Goal: Information Seeking & Learning: Learn about a topic

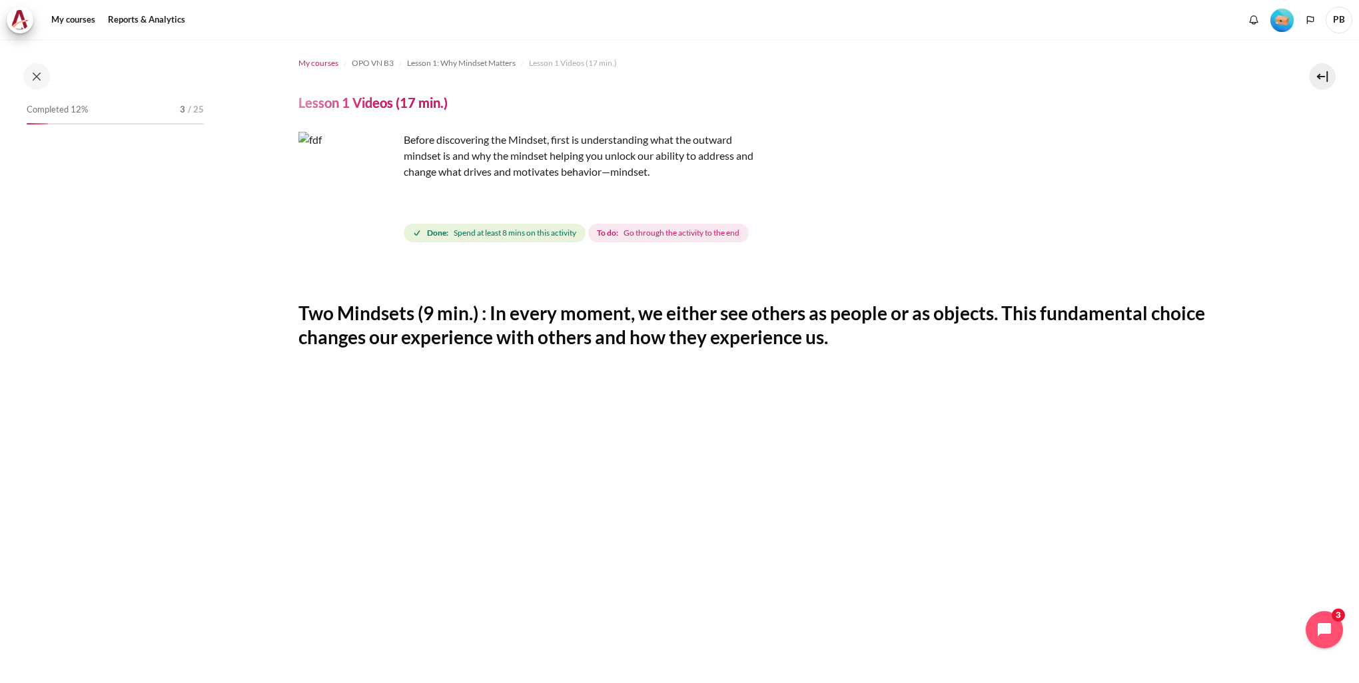
drag, startPoint x: 309, startPoint y: 59, endPoint x: 320, endPoint y: 56, distance: 11.6
click at [309, 59] on span "My courses" at bounding box center [318, 63] width 40 height 12
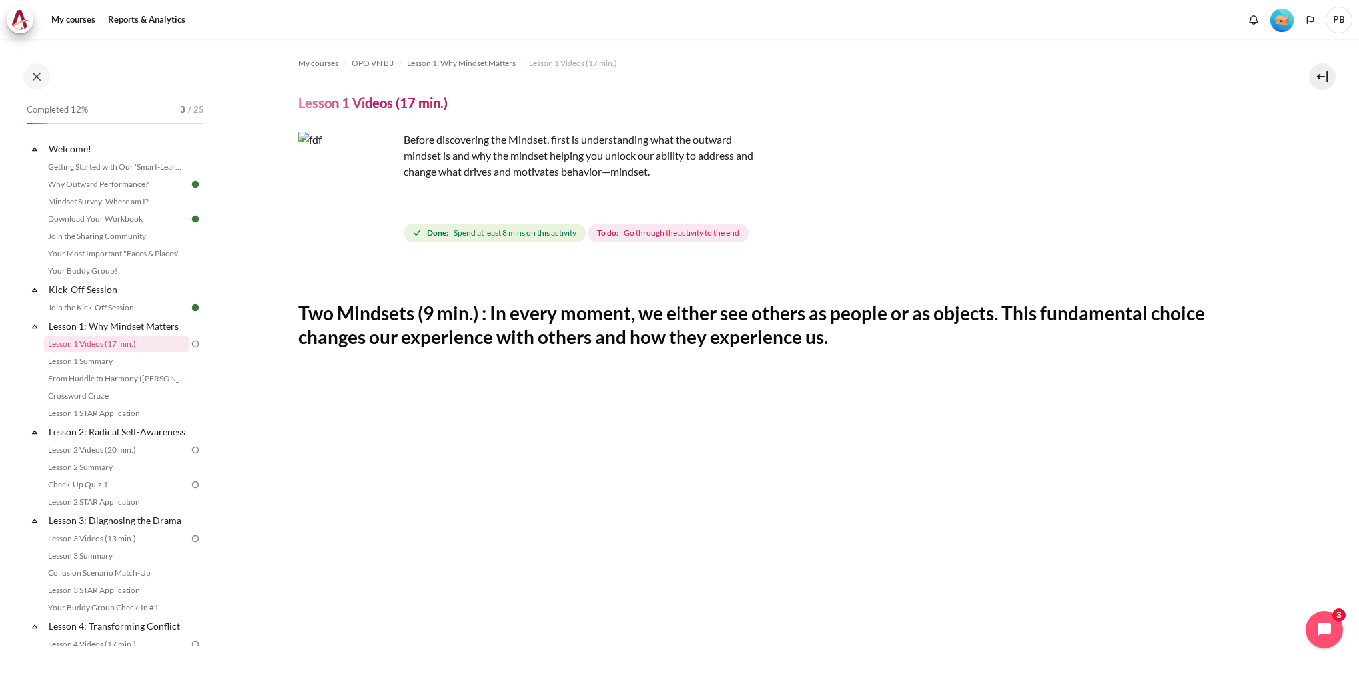
click at [586, 73] on li "Lesson 1 Videos (17 min.)" at bounding box center [571, 63] width 101 height 21
click at [574, 59] on span "Lesson 1 Videos (17 min.)" at bounding box center [573, 63] width 88 height 12
click at [587, 63] on span "Lesson 1 Videos (17 min.)" at bounding box center [573, 63] width 88 height 12
click at [467, 62] on span "Lesson 1: Why Mindset Matters" at bounding box center [461, 63] width 109 height 12
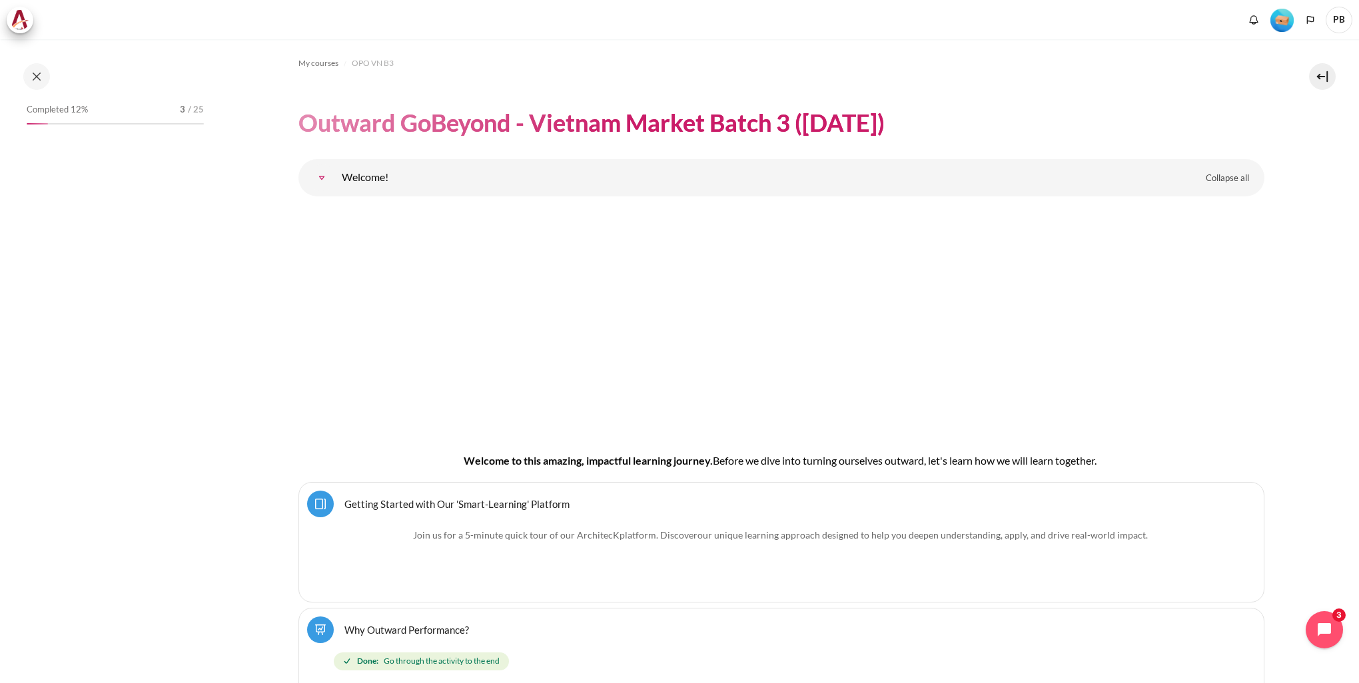
click at [66, 106] on span "Completed 12%" at bounding box center [57, 109] width 61 height 13
click at [210, 103] on div "Completed 12% 3 / 25" at bounding box center [106, 361] width 213 height 643
click at [186, 104] on div "3 / 25" at bounding box center [192, 109] width 24 height 13
click at [375, 67] on span "OPO VN B3" at bounding box center [373, 63] width 42 height 12
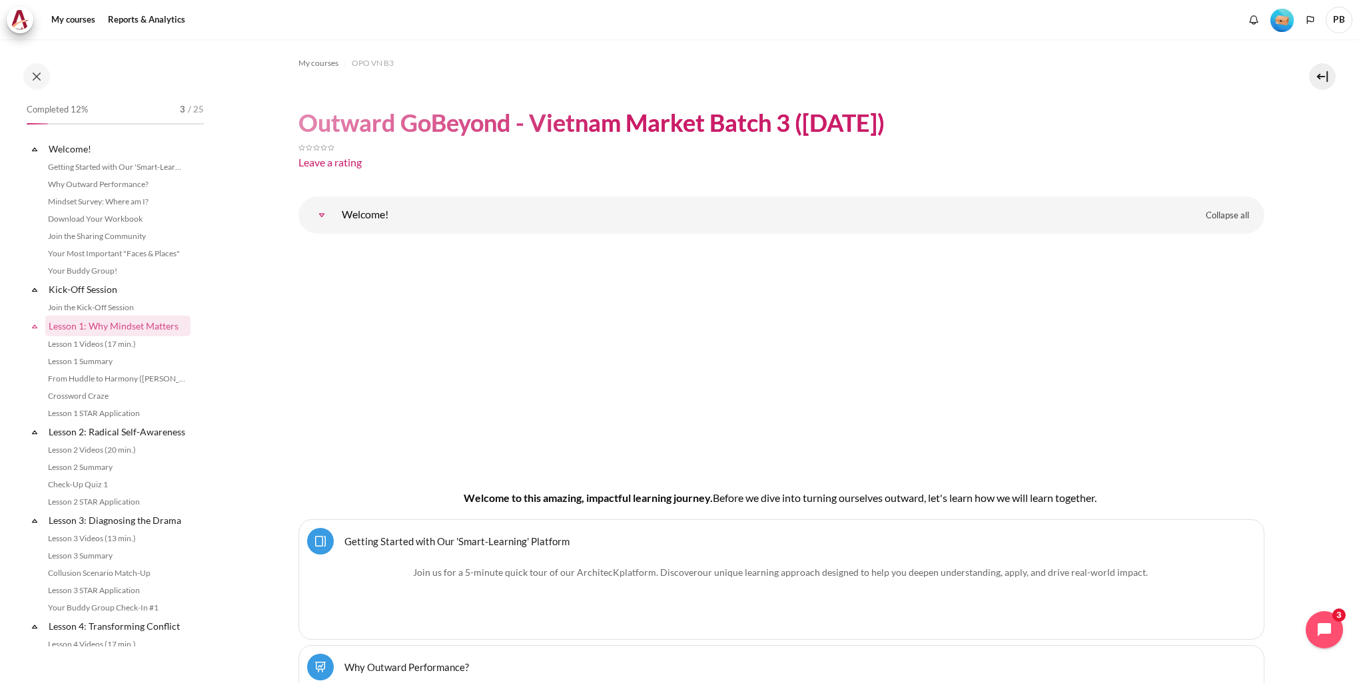
scroll to position [163, 0]
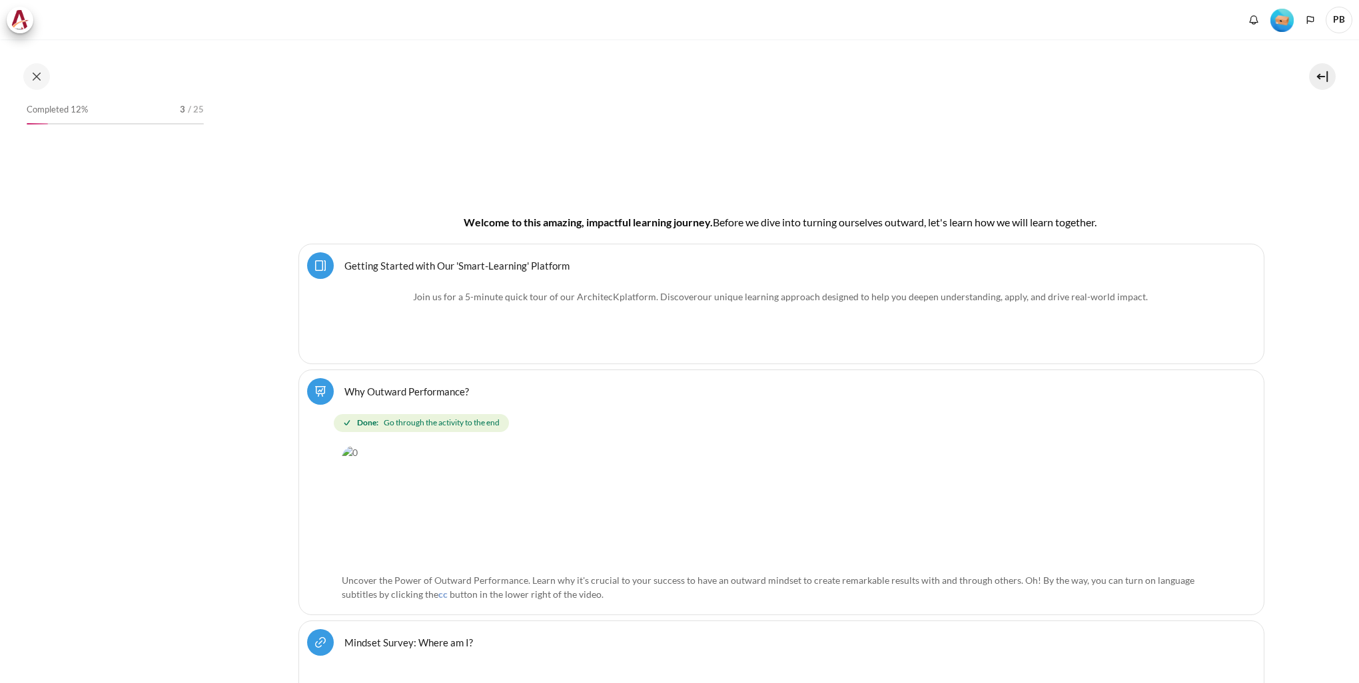
scroll to position [266, 0]
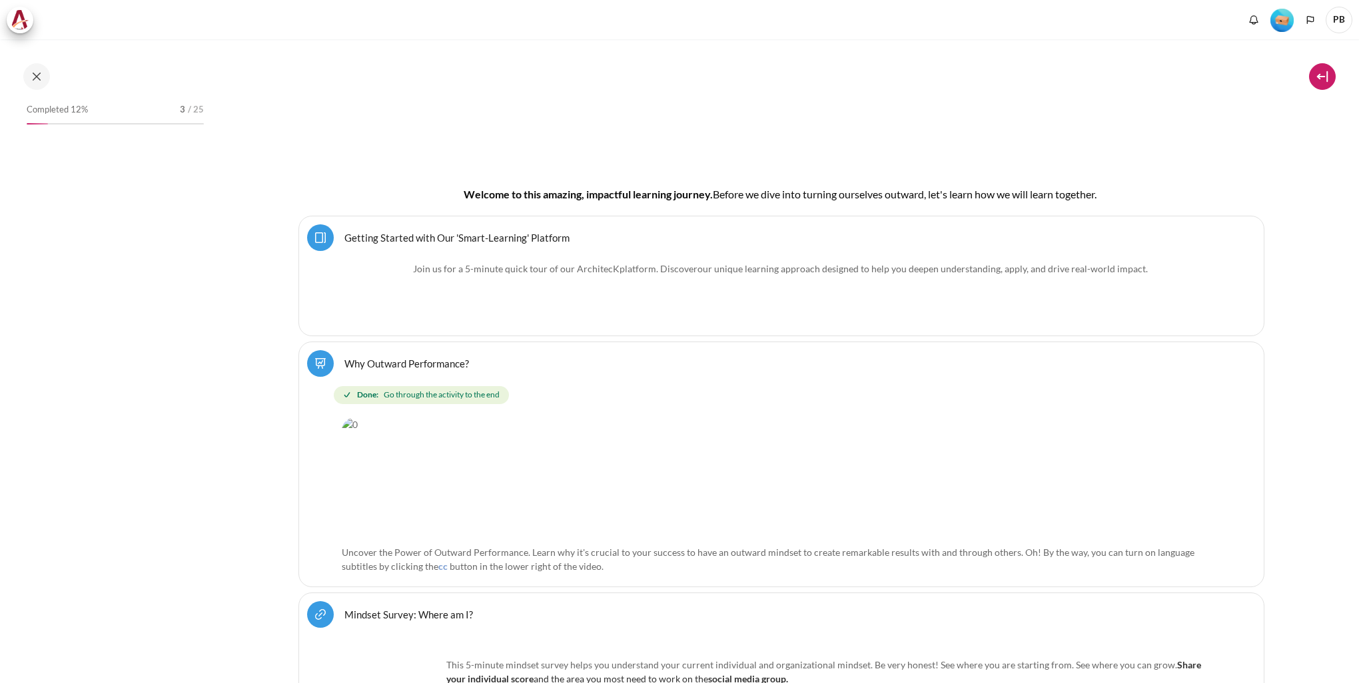
click at [1318, 83] on button at bounding box center [1322, 76] width 27 height 27
click at [1317, 632] on icon "Open chat widget" at bounding box center [1323, 629] width 17 height 17
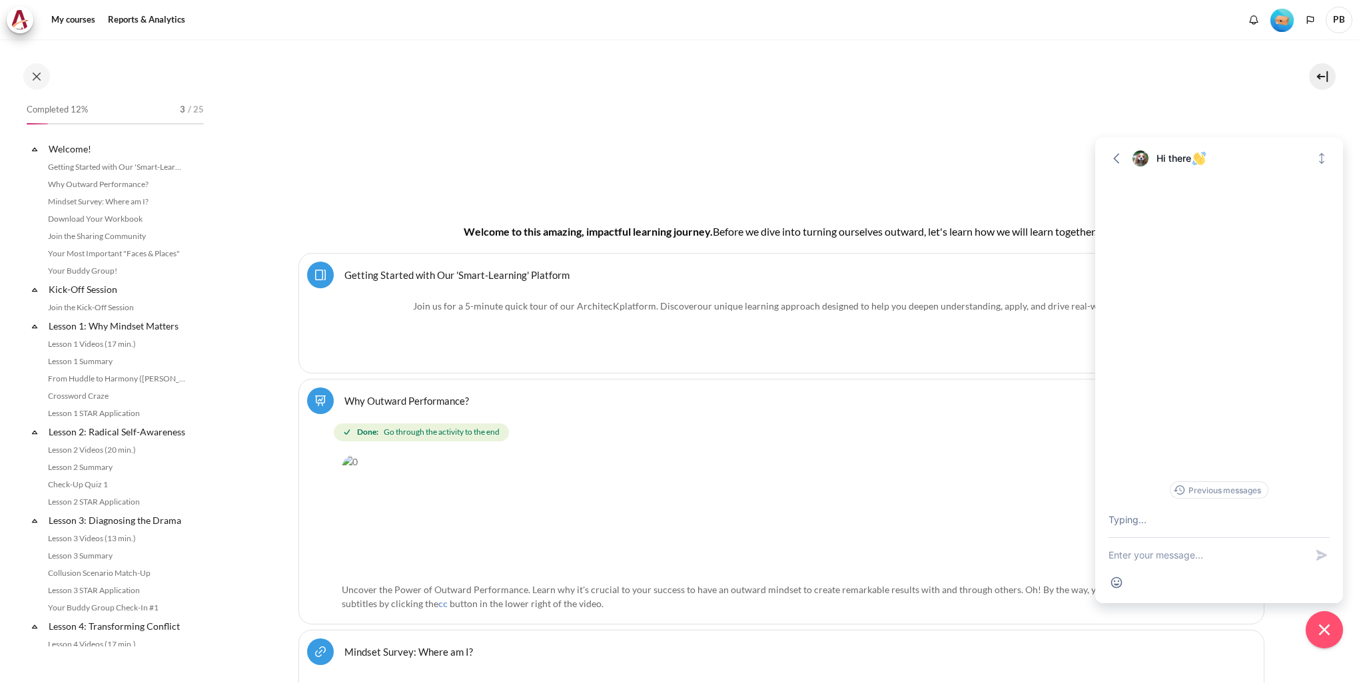
scroll to position [304, 0]
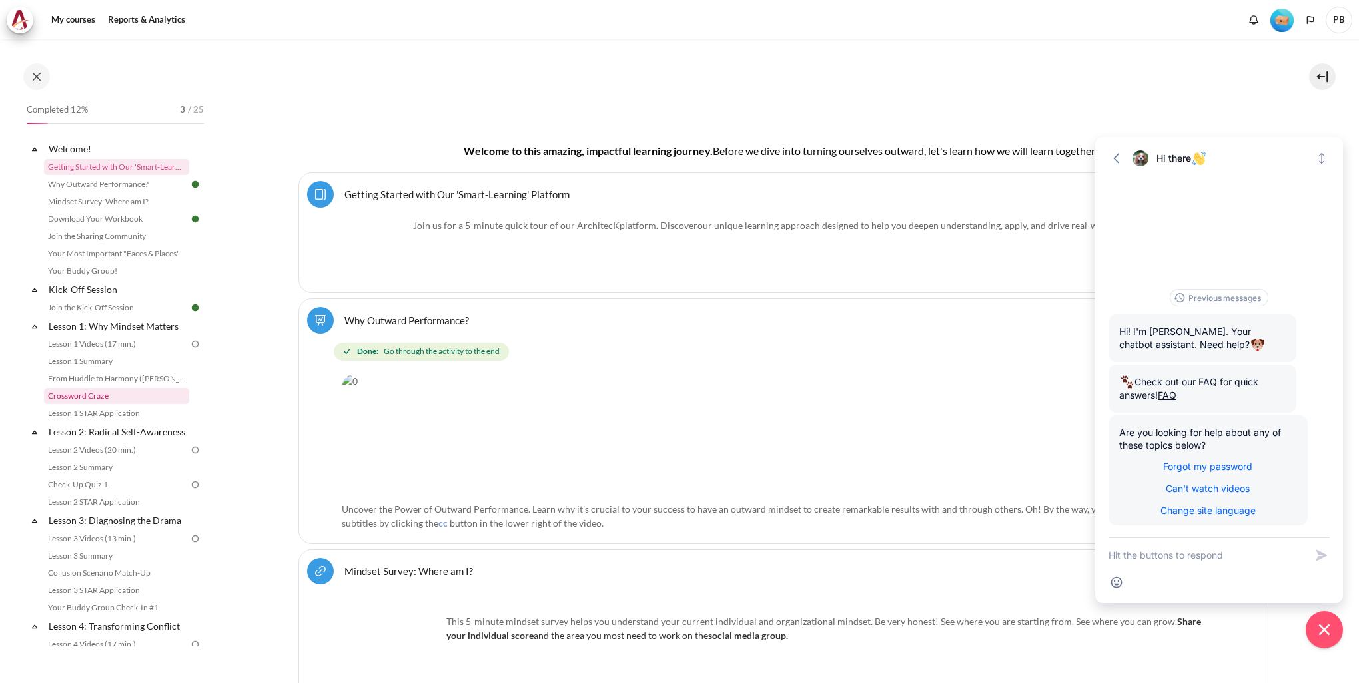
scroll to position [370, 0]
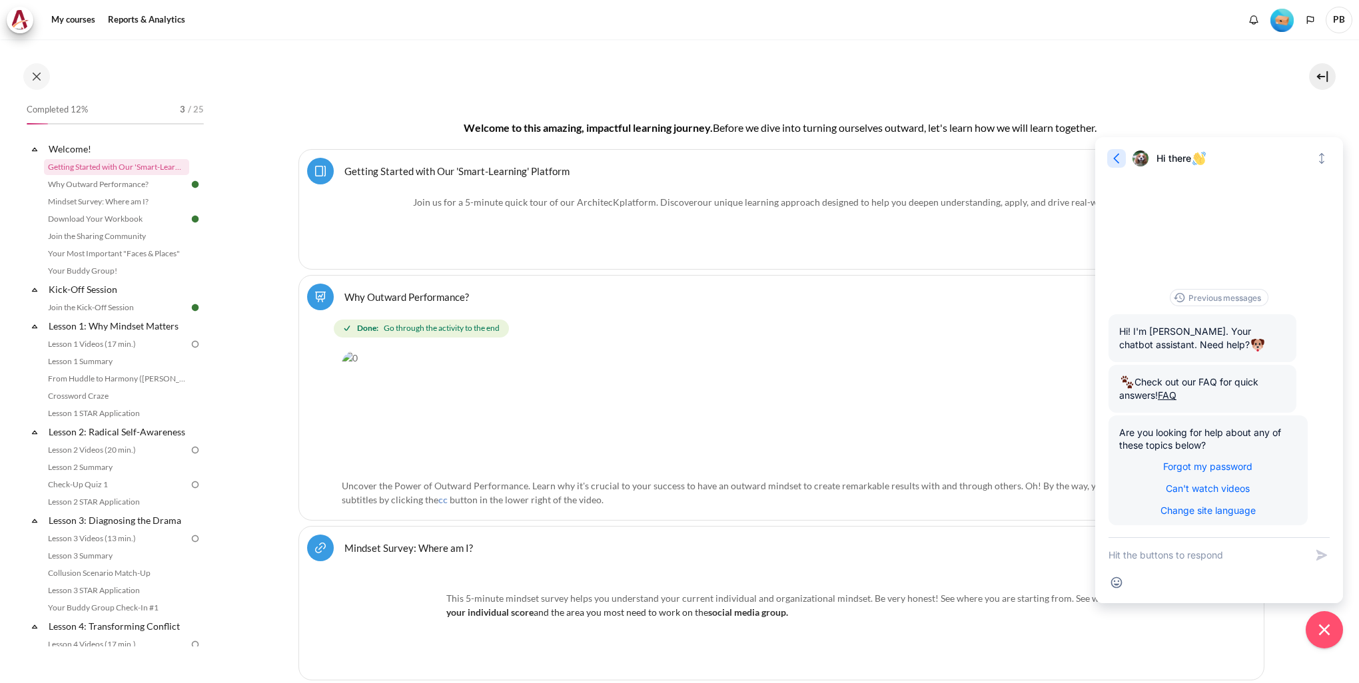
click at [1116, 158] on icon "button" at bounding box center [1116, 158] width 13 height 13
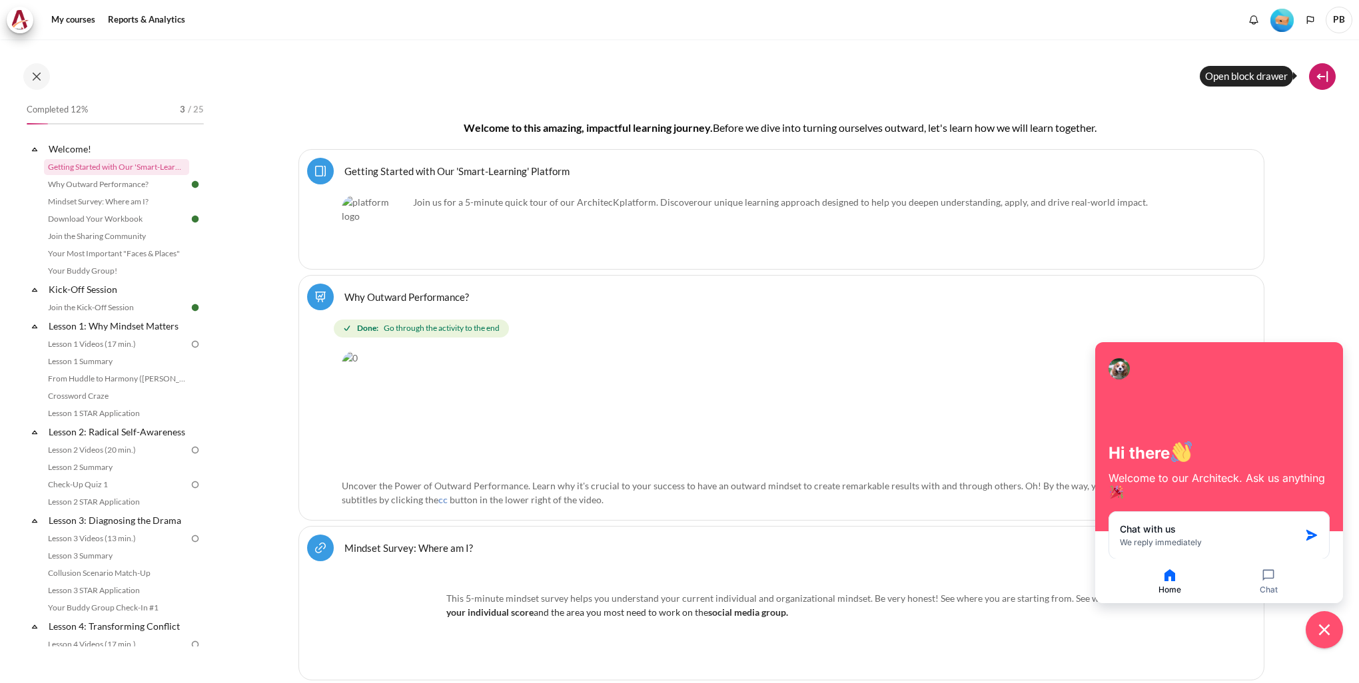
click at [1328, 75] on button at bounding box center [1322, 76] width 27 height 27
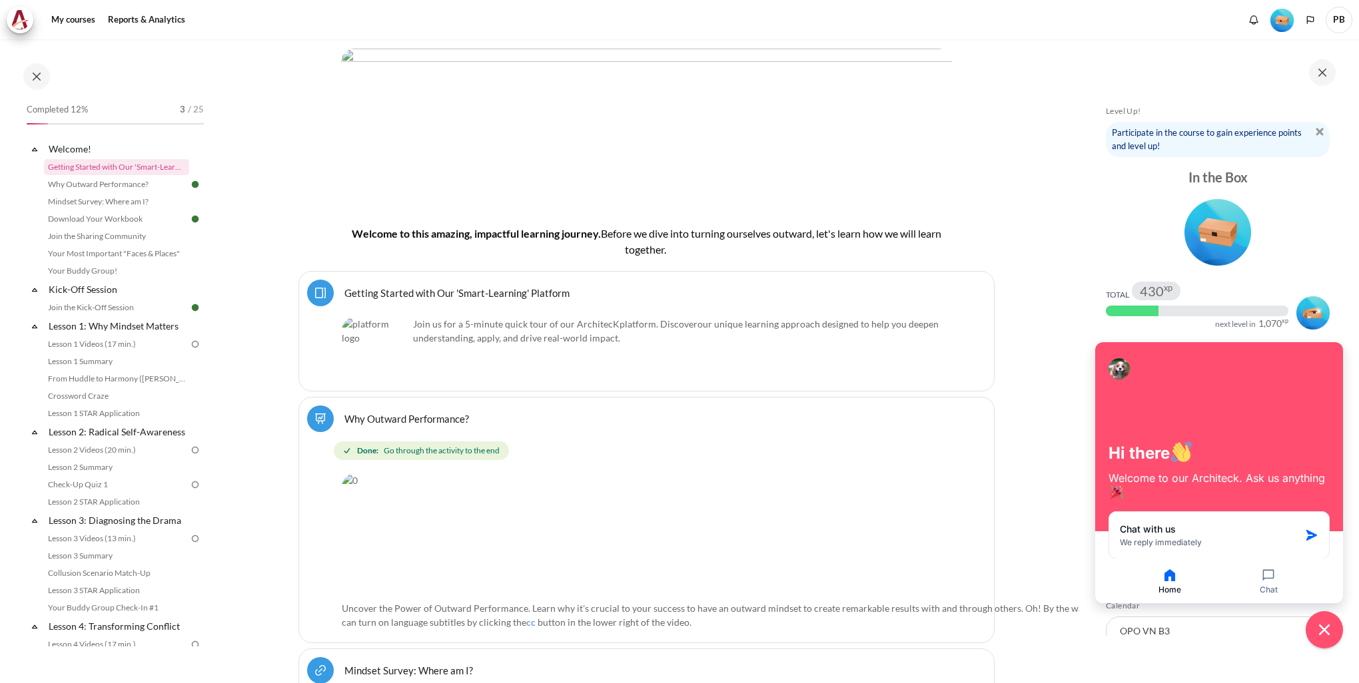
scroll to position [400, 0]
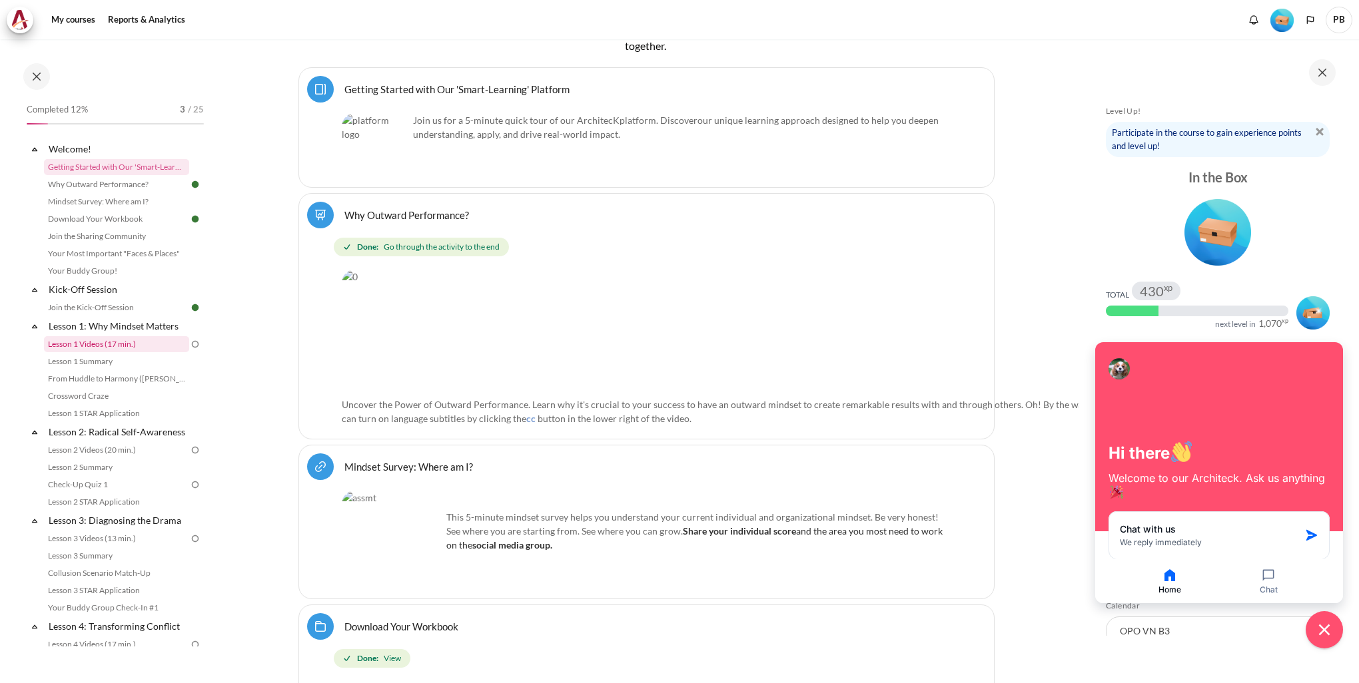
click at [145, 337] on link "Lesson 1 Videos (17 min.)" at bounding box center [116, 344] width 145 height 16
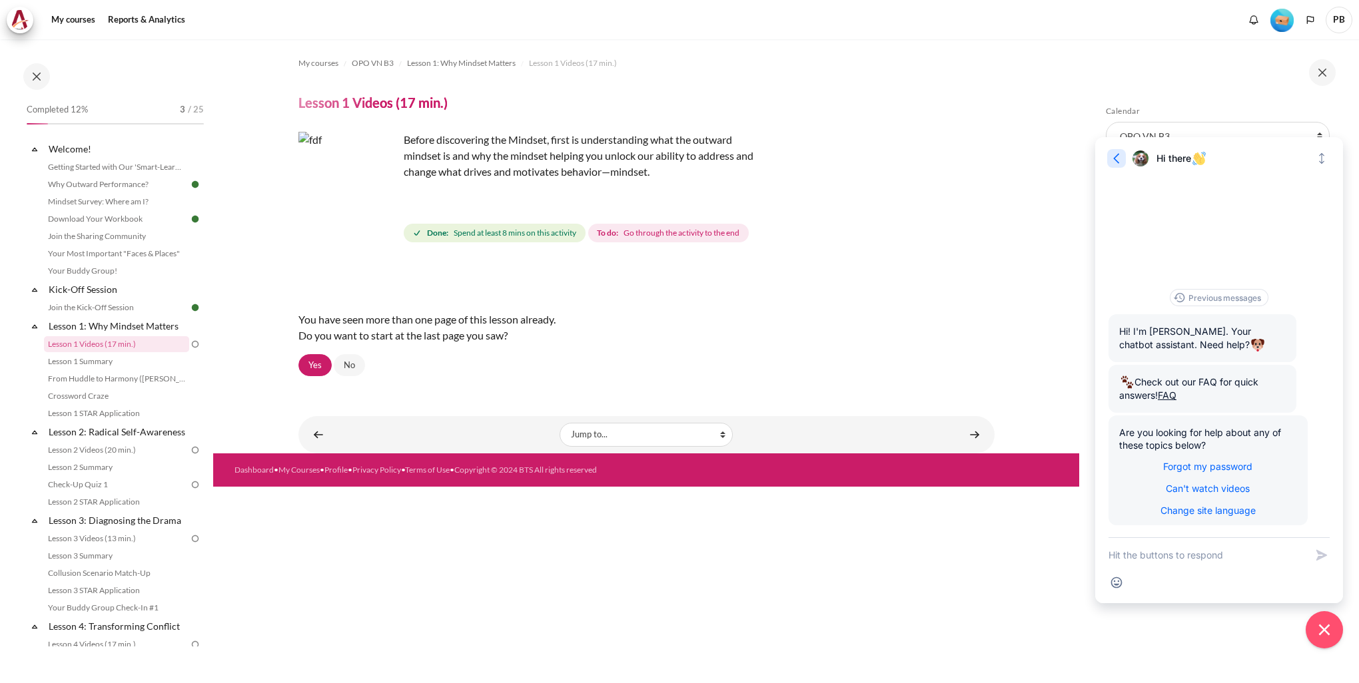
click at [1118, 158] on icon "button" at bounding box center [1116, 158] width 13 height 13
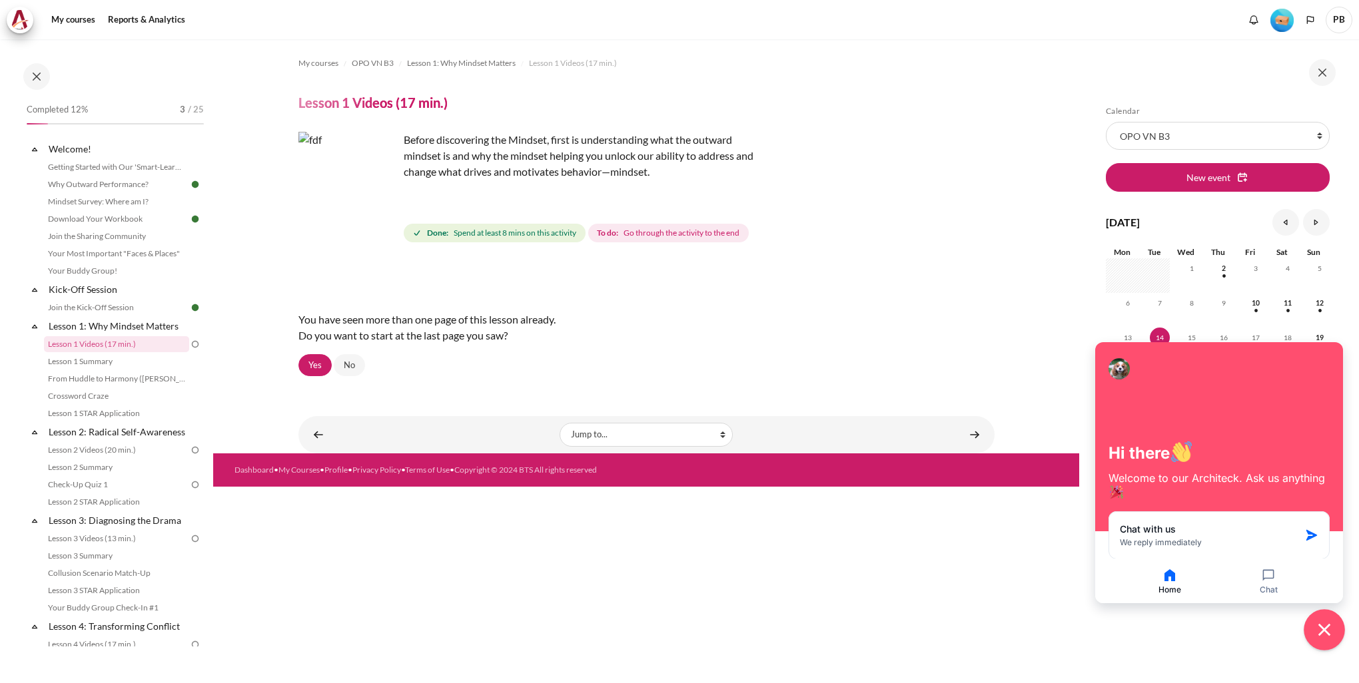
drag, startPoint x: 1321, startPoint y: 634, endPoint x: 1216, endPoint y: 486, distance: 182.0
click at [1321, 634] on icon "Close chat widget" at bounding box center [1324, 630] width 21 height 21
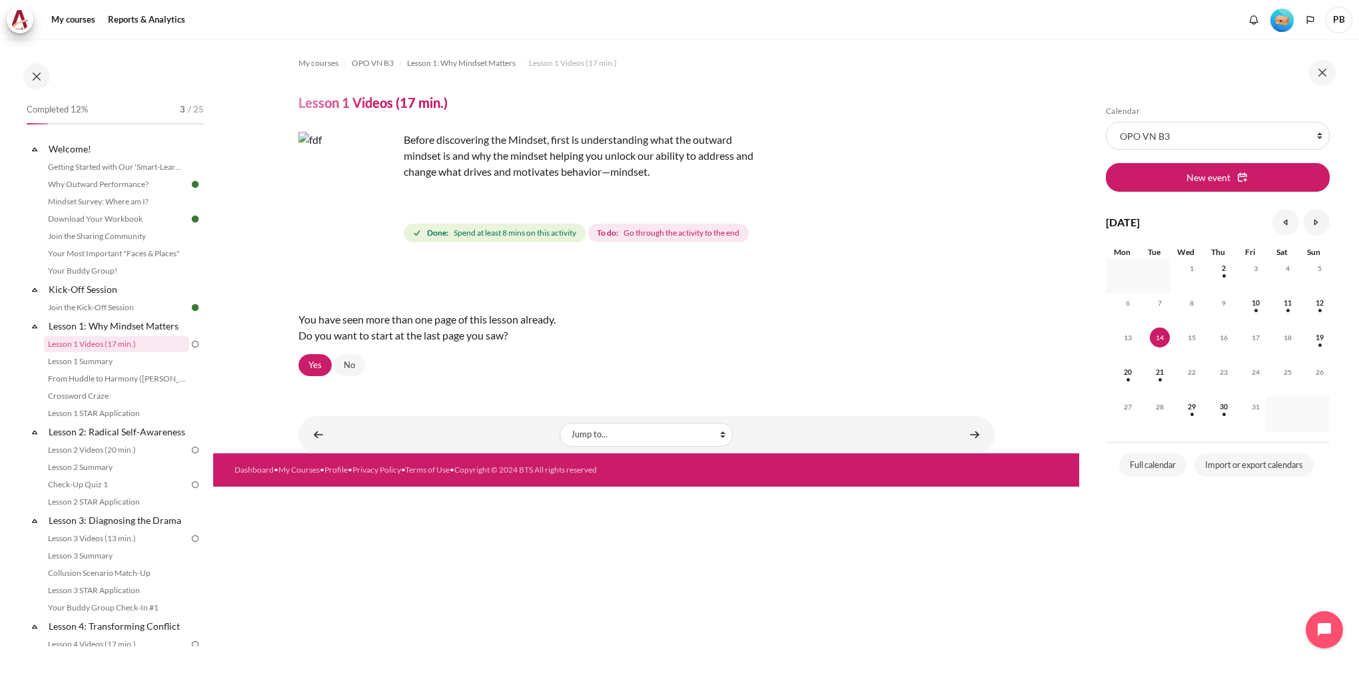
click at [1019, 335] on section "My courses OPO VN B3 Lesson 1: Why Mindset Matters Lesson 1 Videos (17 min.) Le…" at bounding box center [646, 246] width 866 height 414
